Goal: Find contact information: Find contact information

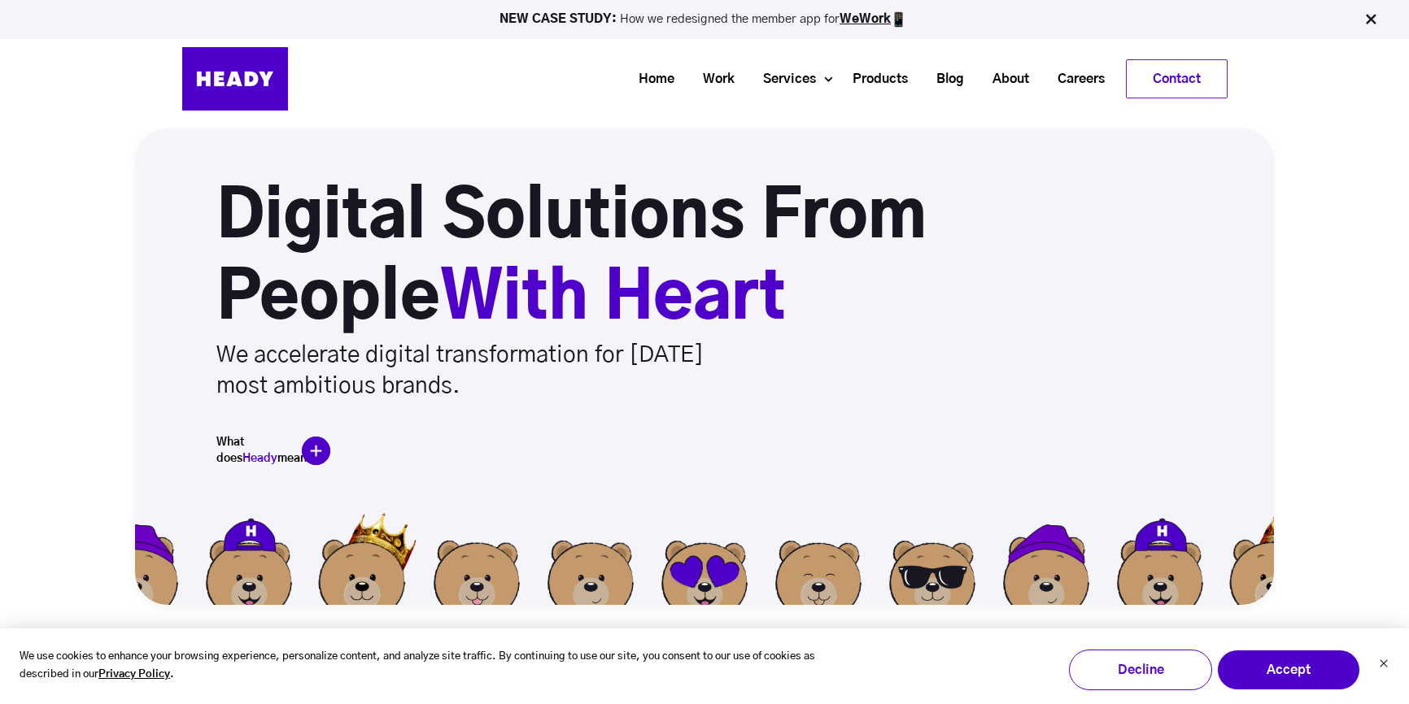
click at [1192, 76] on link "Contact" at bounding box center [1176, 78] width 100 height 37
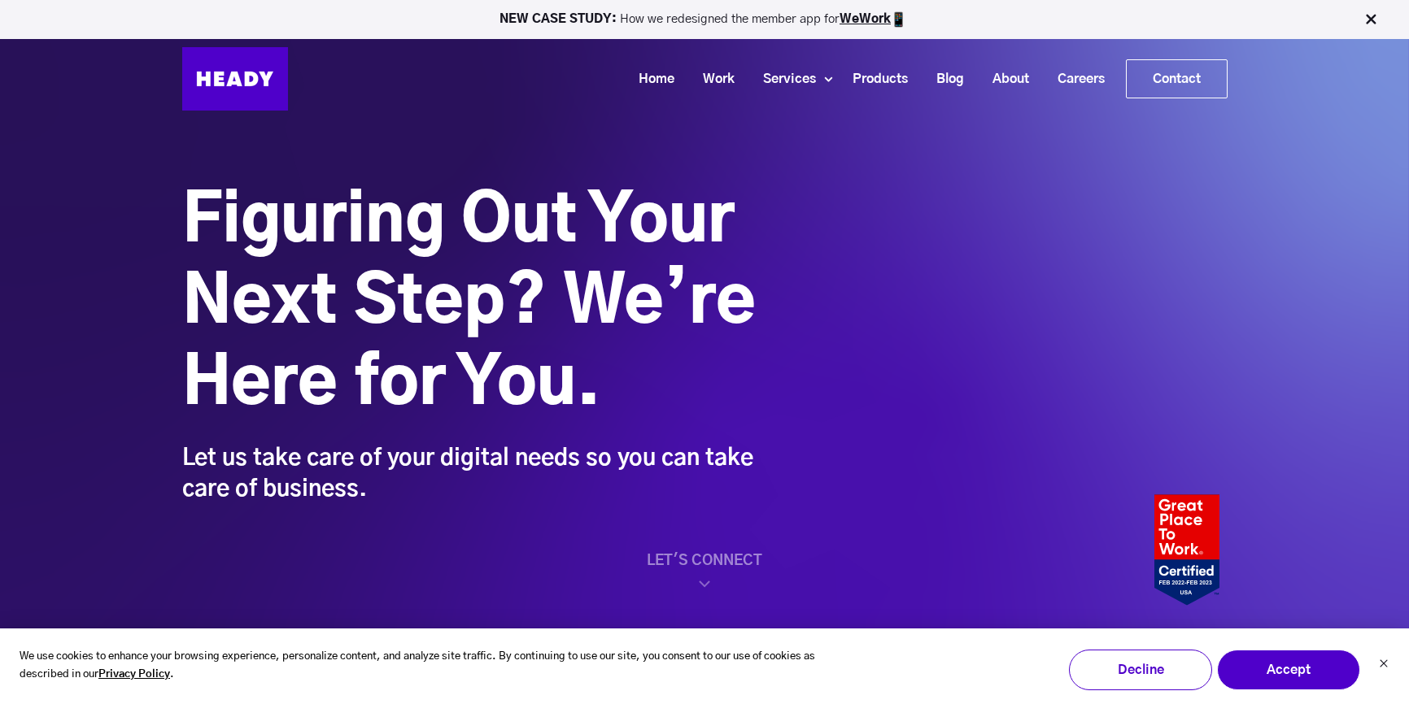
click at [704, 600] on div "Figuring Out Your Next Step? We’re Here for You. Let us take care of your digit…" at bounding box center [704, 321] width 1409 height 643
click at [706, 595] on div "Figuring Out Your Next Step? We’re Here for You. Let us take care of your digit…" at bounding box center [704, 321] width 1409 height 643
click at [1324, 677] on button "Accept" at bounding box center [1288, 670] width 143 height 41
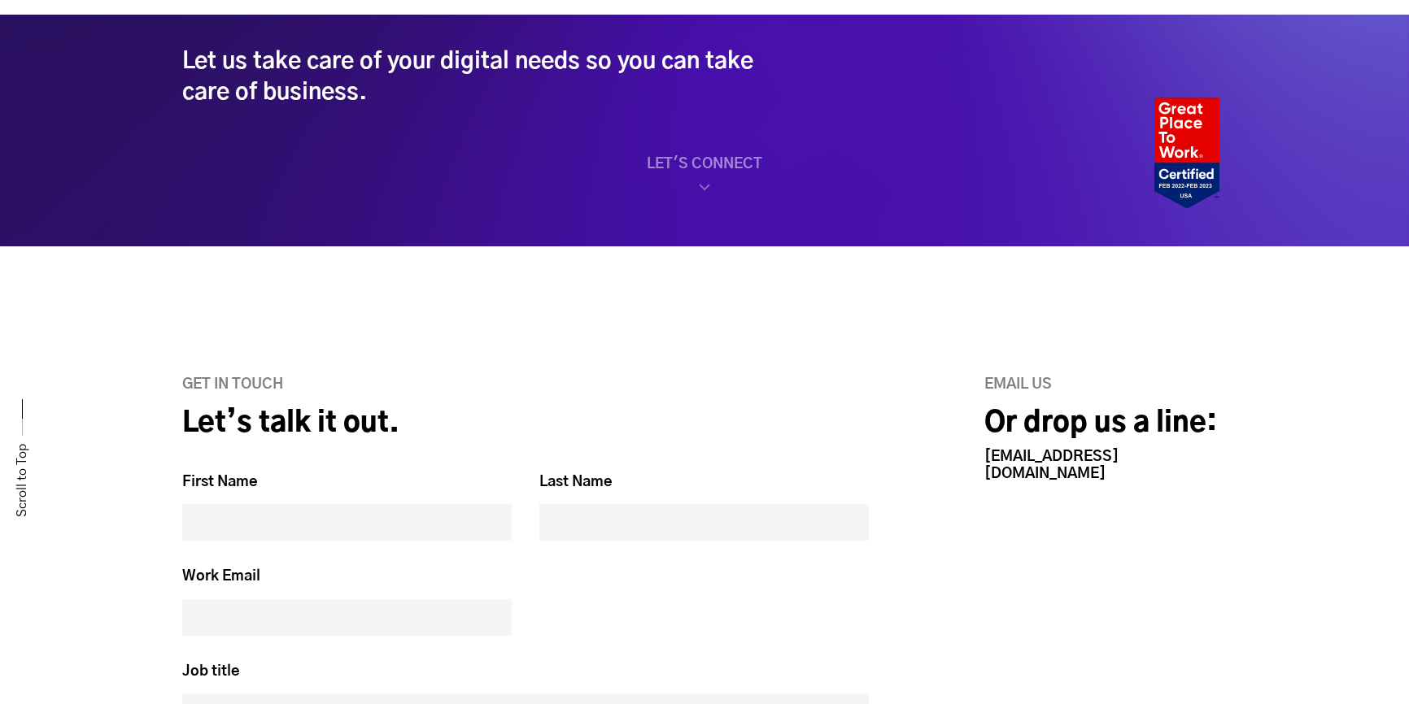
scroll to position [399, 0]
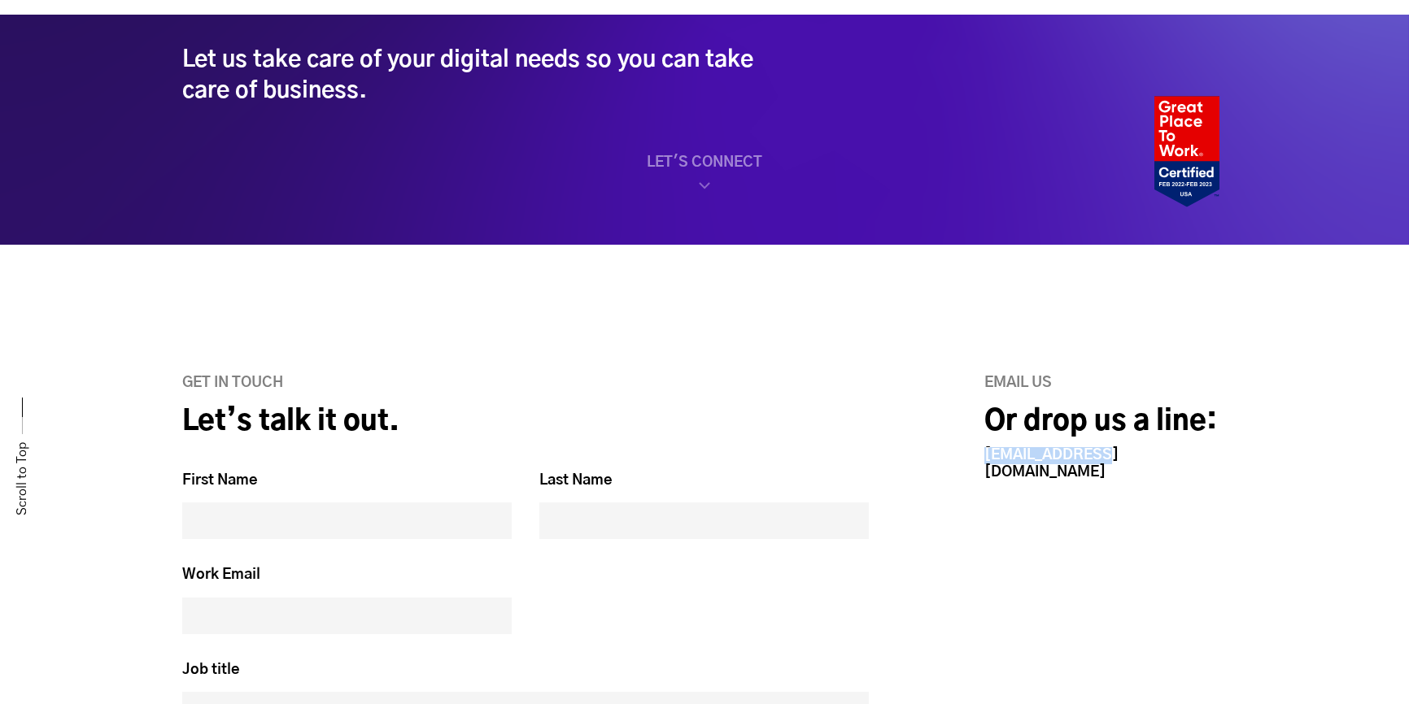
drag, startPoint x: 1095, startPoint y: 454, endPoint x: 940, endPoint y: 451, distance: 154.6
click at [940, 451] on div "Email us Or drop us a line: hello@heady.io" at bounding box center [1070, 692] width 314 height 634
copy link "[EMAIL_ADDRESS][DOMAIN_NAME]"
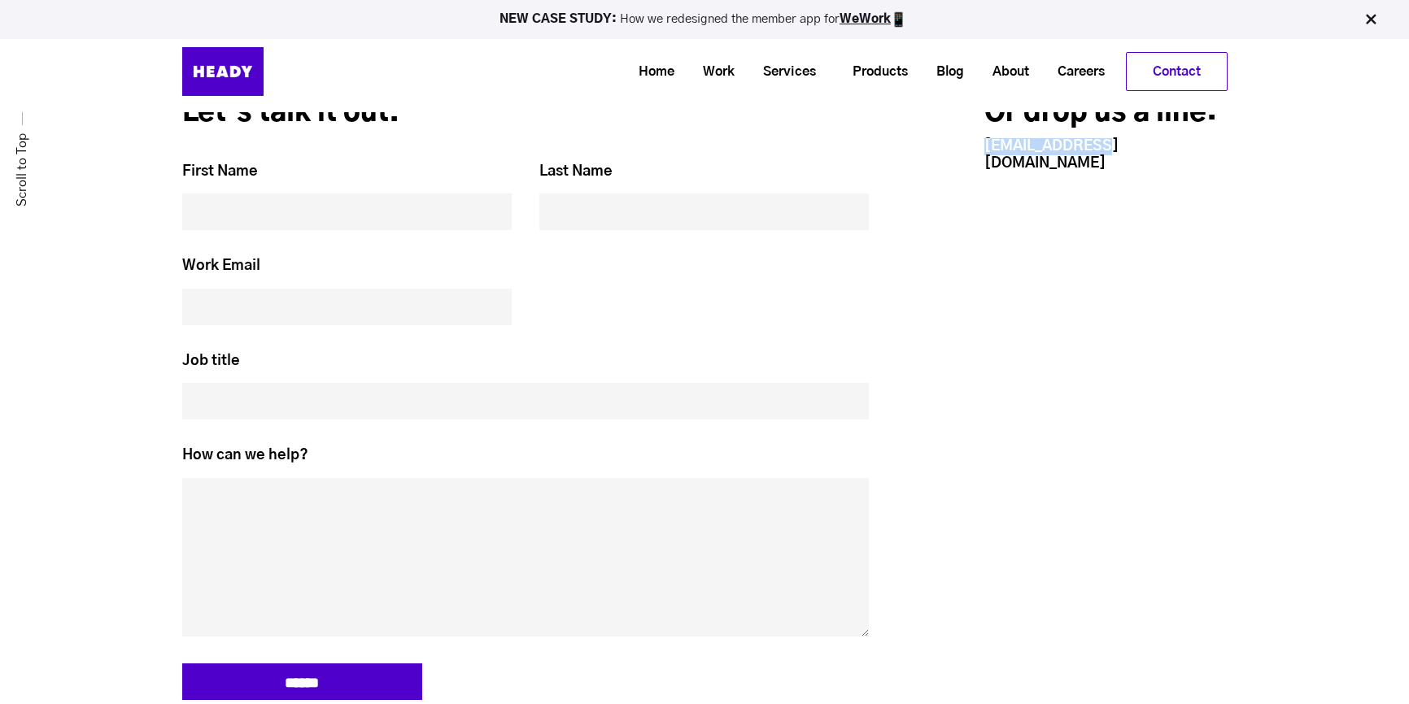
scroll to position [0, 0]
